Goal: Find specific page/section: Find specific page/section

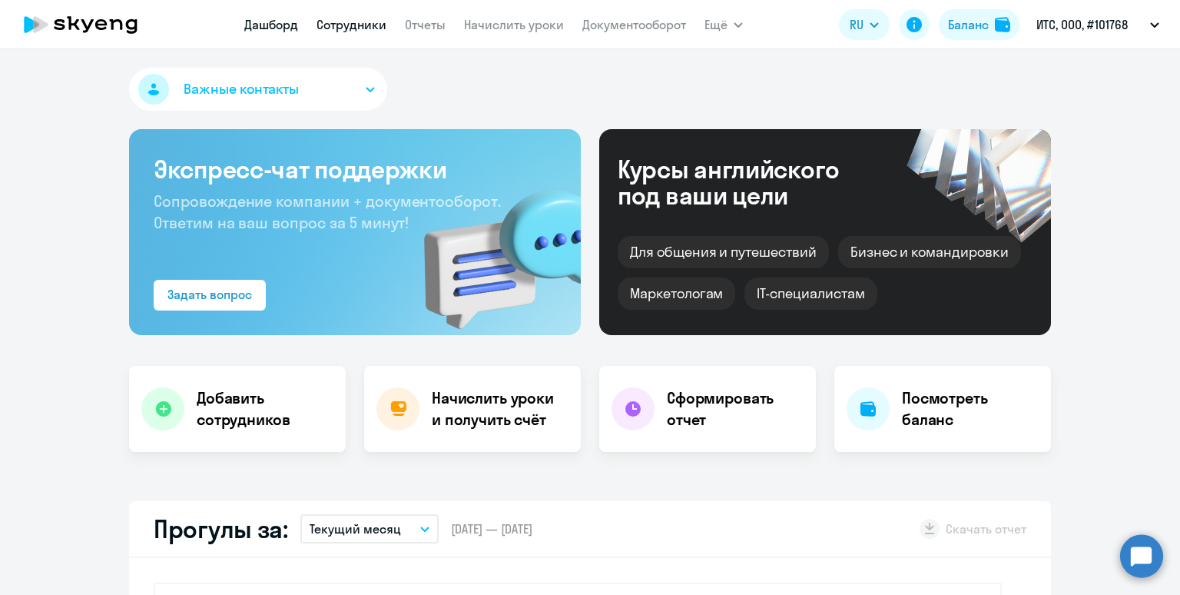
click at [333, 28] on link "Сотрудники" at bounding box center [352, 24] width 70 height 15
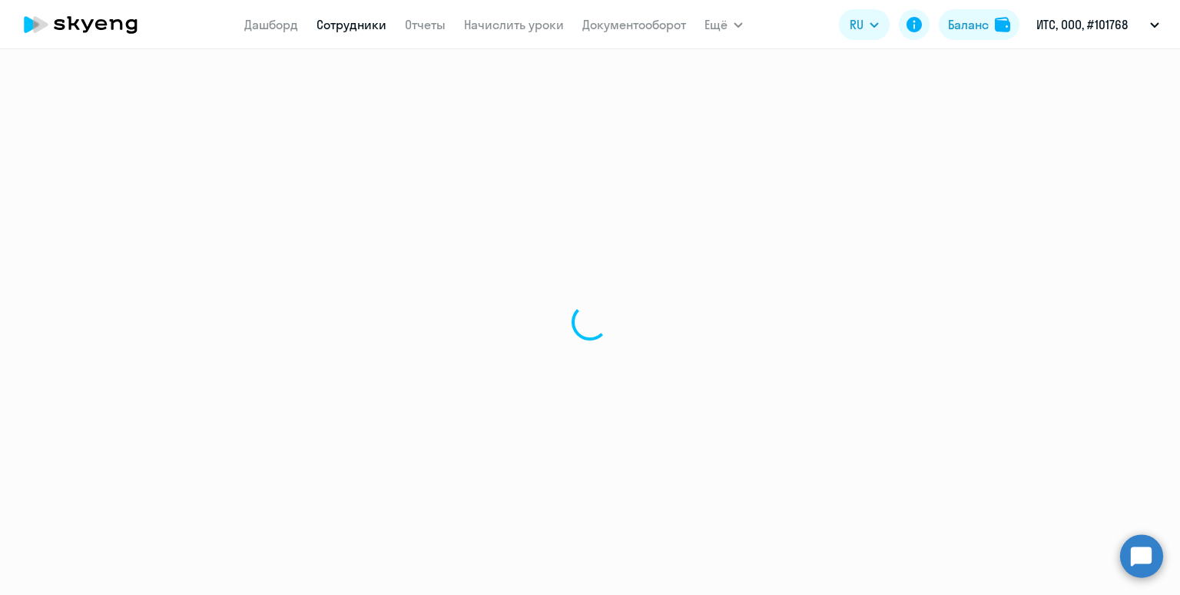
select select "30"
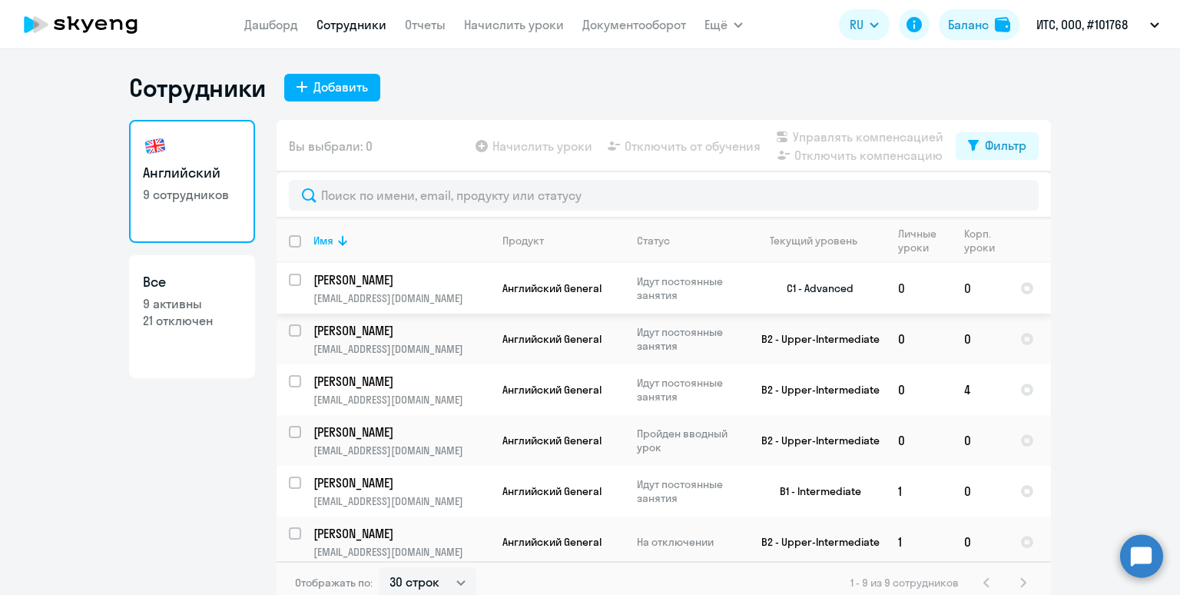
click at [446, 285] on p "[PERSON_NAME]" at bounding box center [400, 279] width 174 height 17
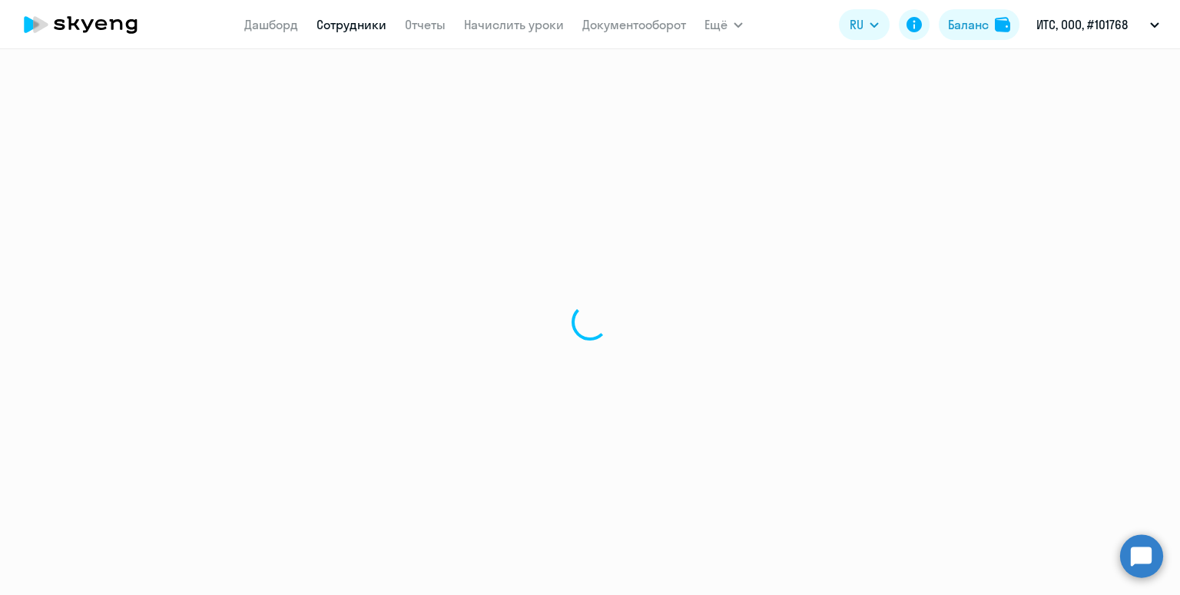
select select "english"
